Goal: Task Accomplishment & Management: Use online tool/utility

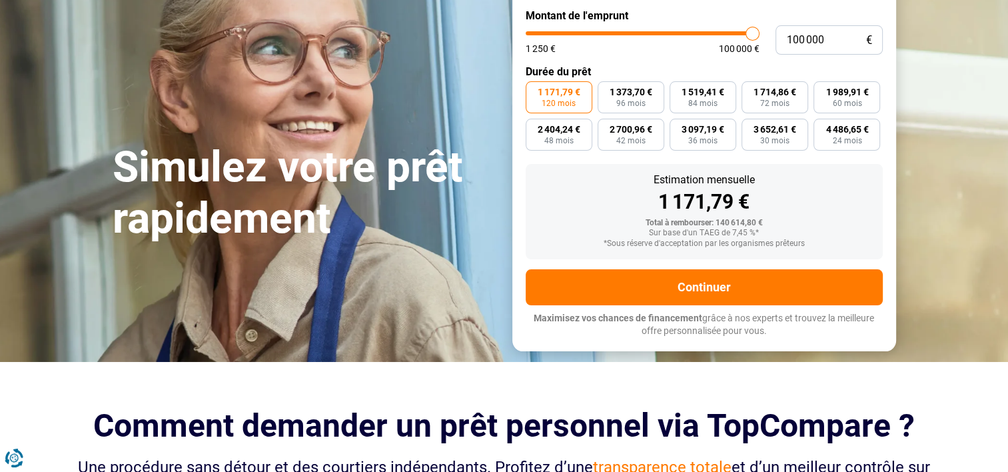
scroll to position [76, 0]
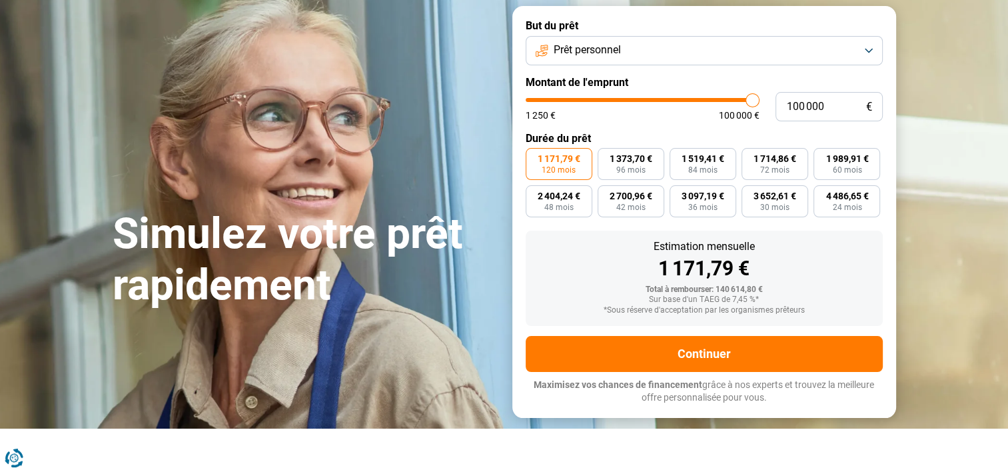
click at [870, 49] on button "Prêt personnel" at bounding box center [704, 50] width 357 height 29
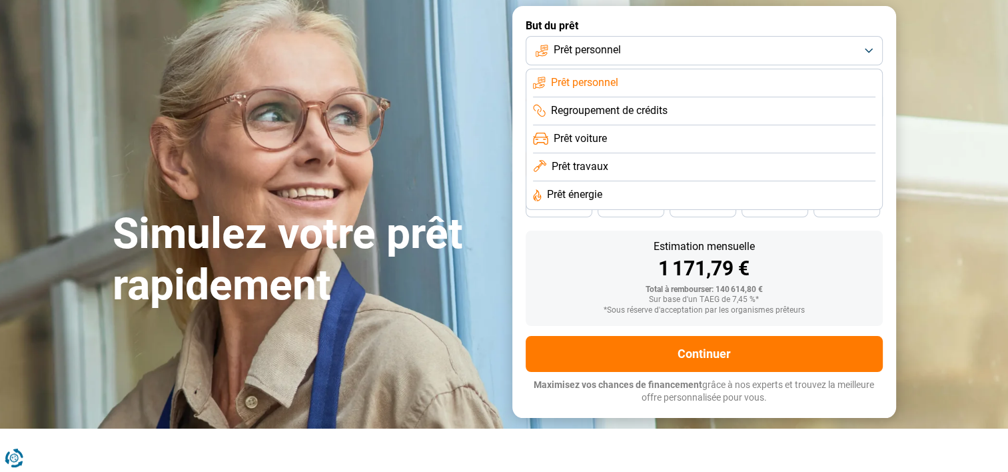
click at [593, 165] on span "Prêt travaux" at bounding box center [580, 166] width 57 height 15
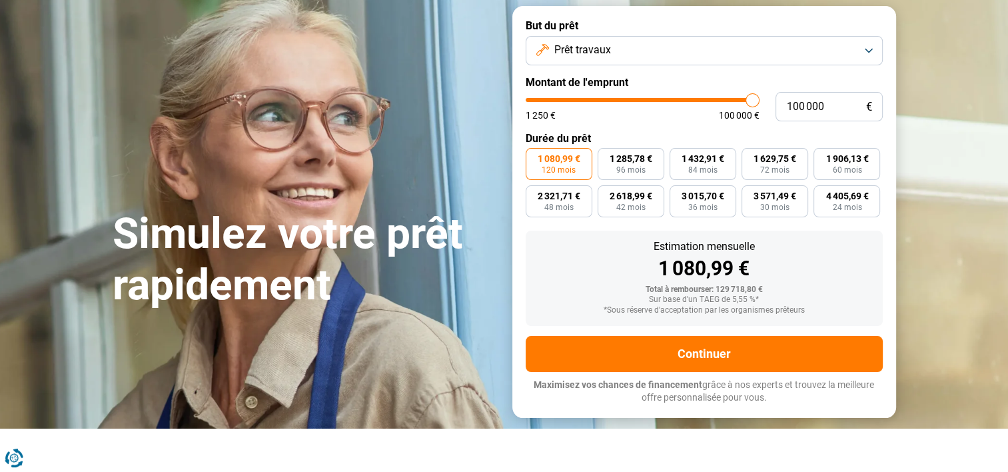
scroll to position [9, 0]
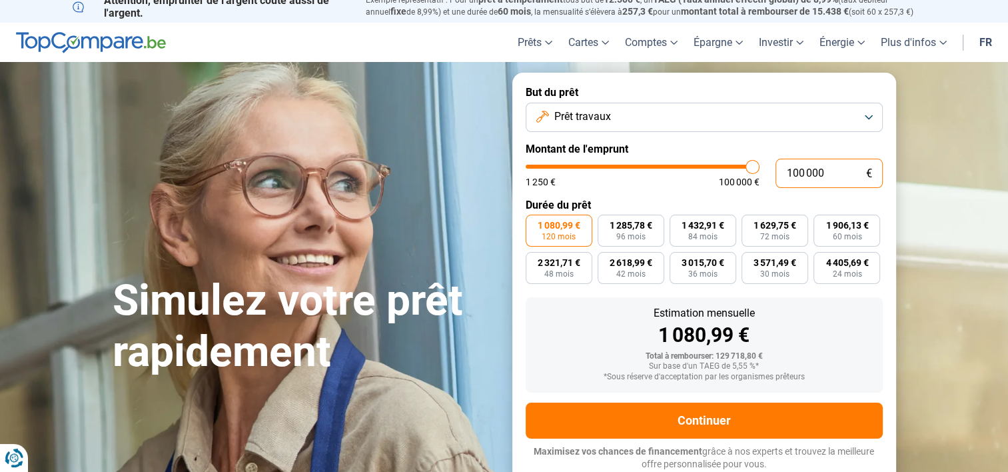
click at [833, 172] on input "100 000" at bounding box center [828, 173] width 107 height 29
click at [791, 173] on input "100 000" at bounding box center [828, 173] width 107 height 29
type input "200 000"
type input "100000"
type input "100 000"
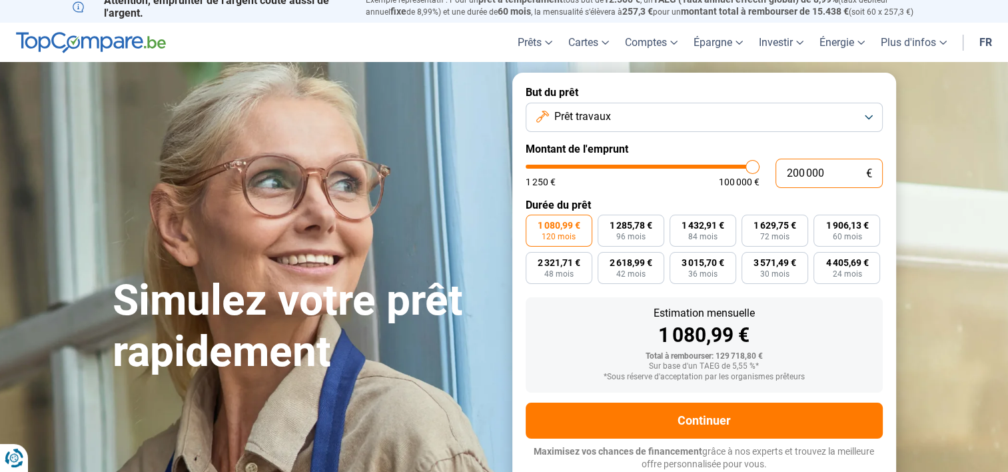
type input "100000"
click at [682, 199] on label "Durée du prêt" at bounding box center [704, 205] width 357 height 13
